Goal: Find specific page/section: Find specific page/section

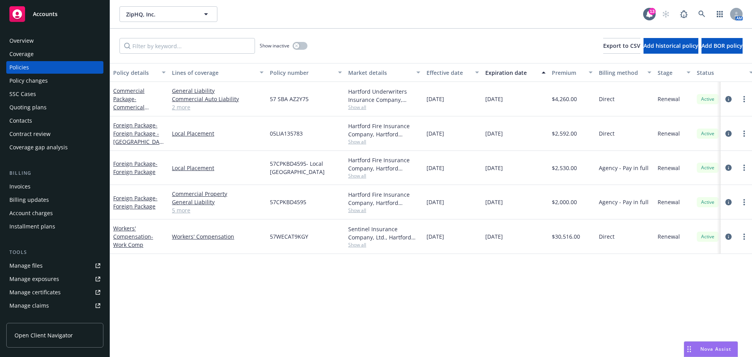
click at [43, 13] on span "Accounts" at bounding box center [45, 14] width 25 height 6
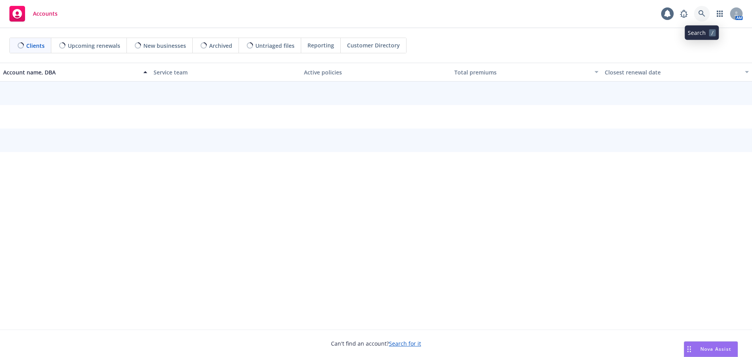
click at [702, 14] on icon at bounding box center [701, 13] width 7 height 7
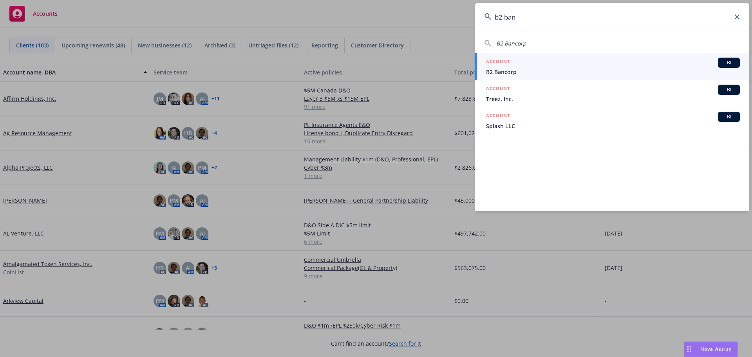
type input "b2 ban"
click at [514, 70] on span "B2 Bancorp" at bounding box center [613, 72] width 254 height 8
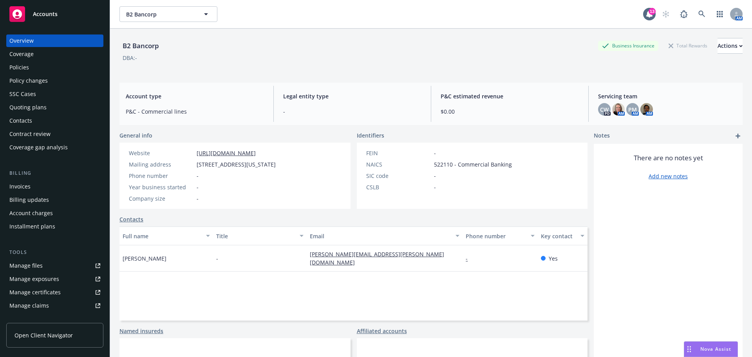
click at [21, 65] on div "Policies" at bounding box center [19, 67] width 20 height 13
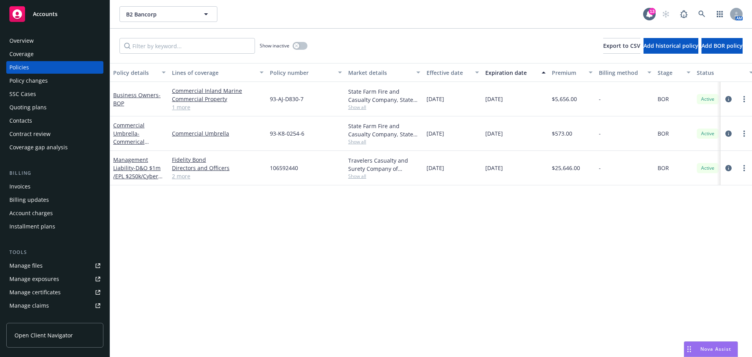
click at [25, 38] on div "Overview" at bounding box center [21, 40] width 24 height 13
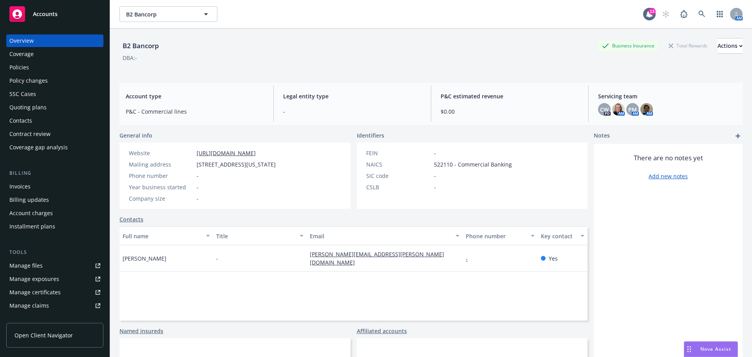
click at [23, 63] on div "Policies" at bounding box center [19, 67] width 20 height 13
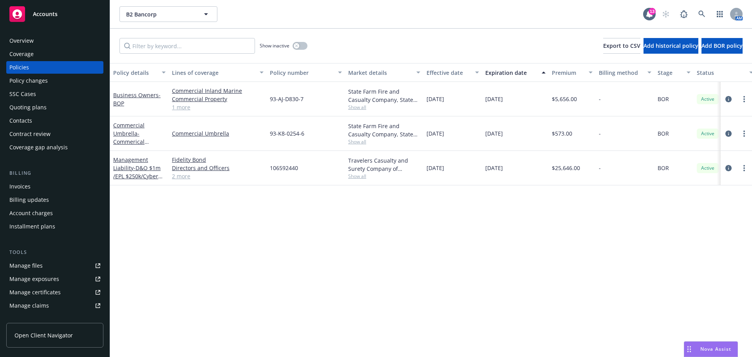
click at [20, 39] on div "Overview" at bounding box center [21, 40] width 24 height 13
